Goal: Transaction & Acquisition: Subscribe to service/newsletter

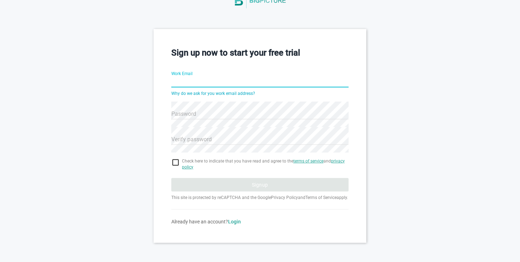
click at [208, 75] on input "Work Email" at bounding box center [259, 83] width 177 height 26
type input "[EMAIL_ADDRESS][DOMAIN_NAME]"
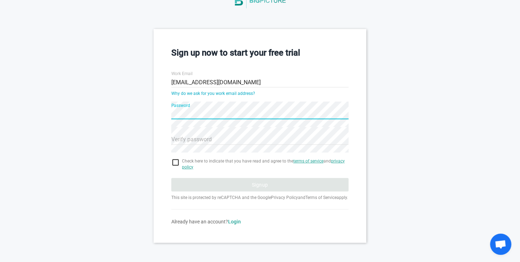
click at [169, 105] on div "Sign up now to start your free trial Work Email [EMAIL_ADDRESS][DOMAIN_NAME] Wh…" at bounding box center [260, 136] width 213 height 214
click at [166, 104] on div "Sign up now to start your free trial Work Email [EMAIL_ADDRESS][DOMAIN_NAME] Wh…" at bounding box center [260, 136] width 213 height 214
click at [175, 160] on input "checkbox" at bounding box center [259, 163] width 177 height 9
checkbox input "true"
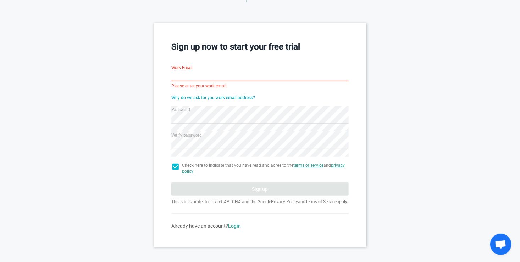
click at [198, 73] on input "Work Email" at bounding box center [259, 77] width 177 height 26
click at [177, 167] on input "checkbox" at bounding box center [259, 167] width 177 height 9
checkbox input "false"
click at [194, 77] on input "Work Email" at bounding box center [259, 77] width 177 height 26
type input "[EMAIL_ADDRESS][DOMAIN_NAME]"
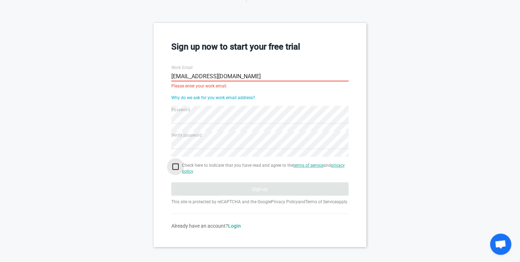
click at [174, 166] on input "checkbox" at bounding box center [259, 167] width 177 height 9
checkbox input "true"
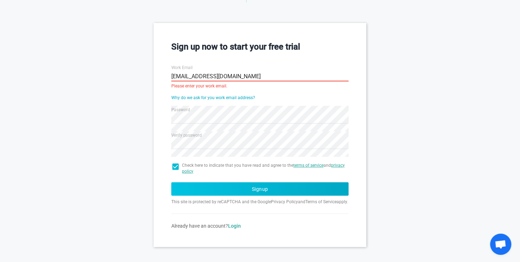
click at [259, 185] on button "Signup" at bounding box center [259, 189] width 177 height 13
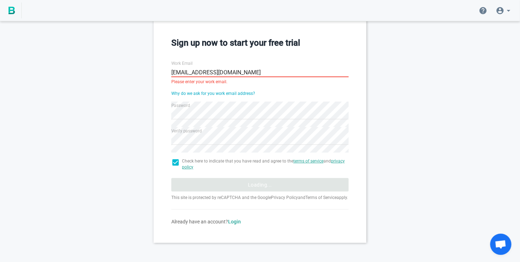
scroll to position [10, 0]
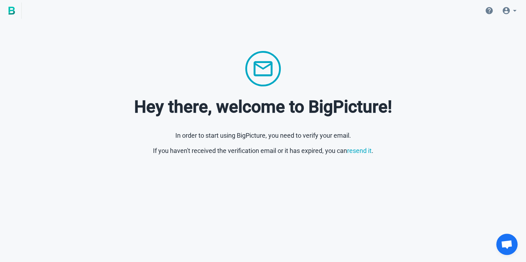
click at [513, 10] on icon at bounding box center [514, 10] width 9 height 9
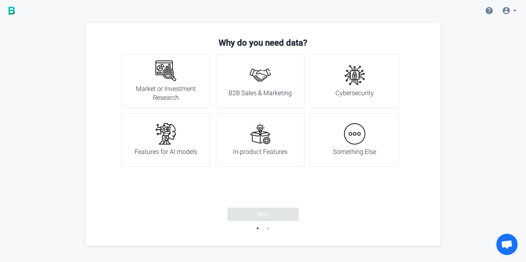
click at [160, 87] on h4 "Market or Investment Research" at bounding box center [165, 93] width 71 height 18
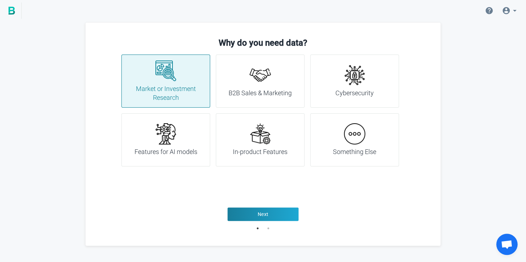
click at [200, 131] on div "Features for AI models" at bounding box center [165, 139] width 89 height 53
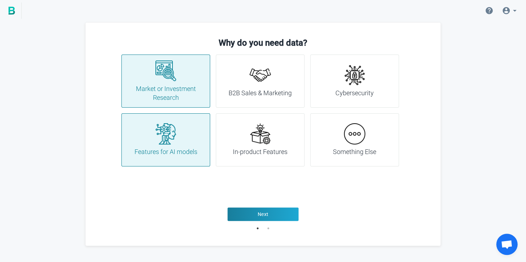
drag, startPoint x: 238, startPoint y: 139, endPoint x: 245, endPoint y: 133, distance: 8.8
click at [241, 135] on div "In-product Features" at bounding box center [260, 139] width 55 height 33
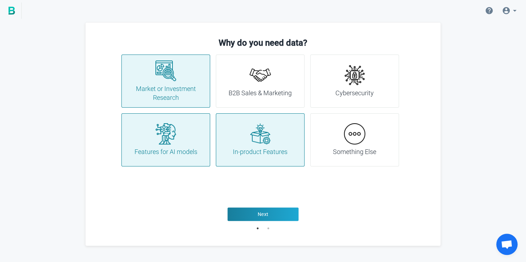
drag, startPoint x: 266, startPoint y: 94, endPoint x: 318, endPoint y: 88, distance: 52.8
click at [270, 93] on h4 "B2B Sales & Marketing" at bounding box center [259, 93] width 63 height 9
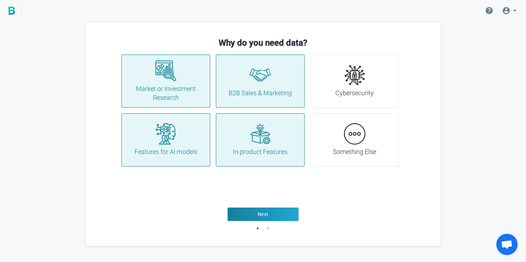
click at [338, 87] on div "Cybersecurity" at bounding box center [354, 81] width 38 height 33
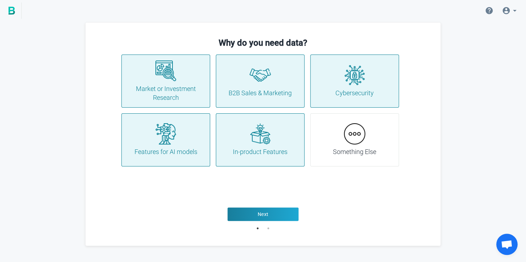
click at [350, 127] on img at bounding box center [354, 133] width 21 height 21
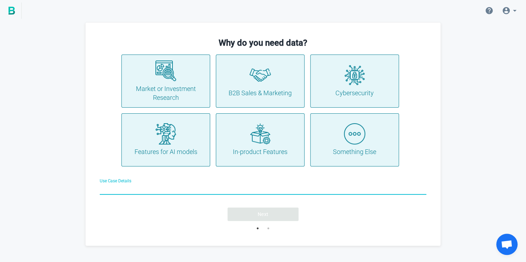
click at [206, 190] on input "Use Case Details" at bounding box center [263, 190] width 326 height 26
type input "ب"
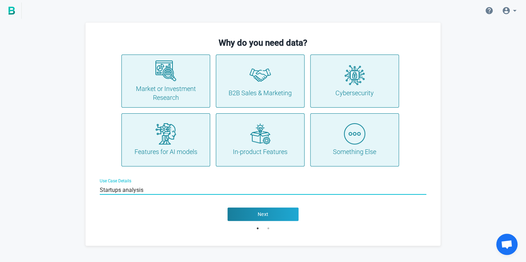
type input "Startups analysis"
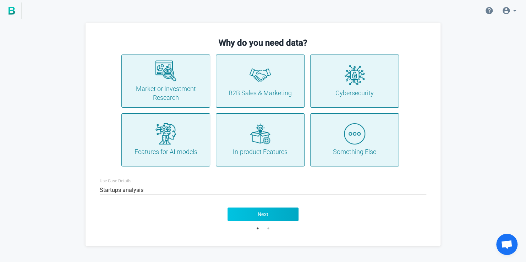
click at [259, 219] on button "Next" at bounding box center [262, 214] width 71 height 13
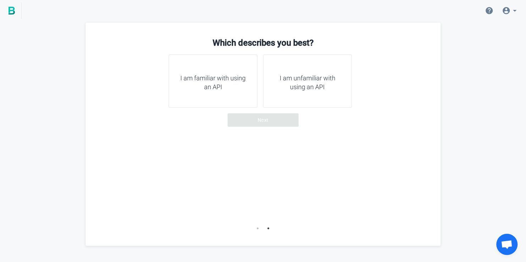
click at [249, 98] on div "I am familiar with using an API" at bounding box center [212, 81] width 89 height 53
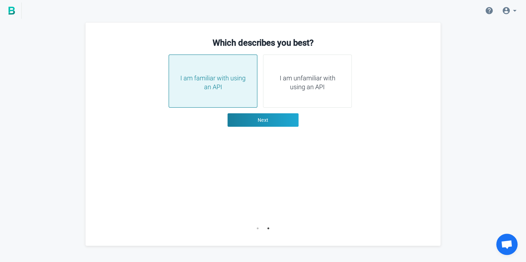
click at [293, 100] on div "I am unfamiliar with using an API" at bounding box center [307, 81] width 89 height 53
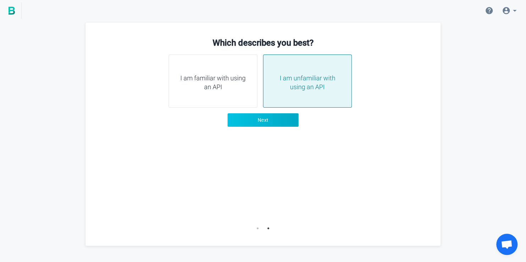
click at [282, 118] on button "Next" at bounding box center [262, 119] width 71 height 13
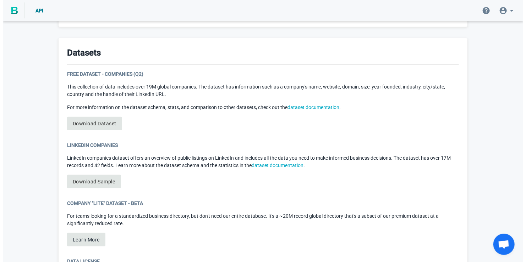
scroll to position [355, 0]
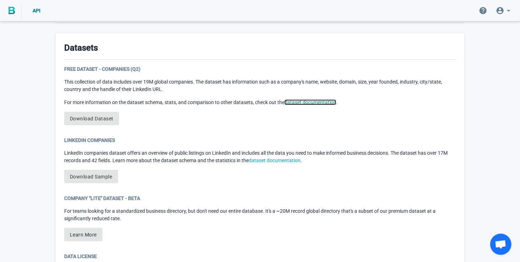
click at [313, 105] on link "dataset documentation" at bounding box center [310, 103] width 52 height 6
click at [111, 123] on link "Download Dataset" at bounding box center [91, 118] width 55 height 13
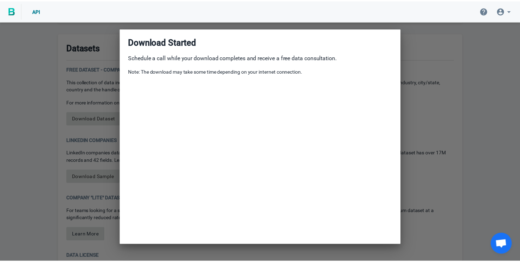
scroll to position [0, 0]
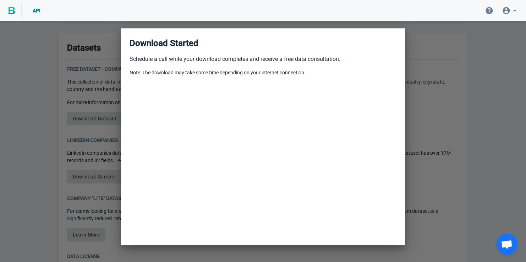
click at [282, 51] on div "Download Started Schedule a call while your download completes and receive a fr…" at bounding box center [262, 56] width 267 height 39
click at [445, 44] on div at bounding box center [263, 131] width 526 height 262
